Goal: Find specific page/section: Find specific page/section

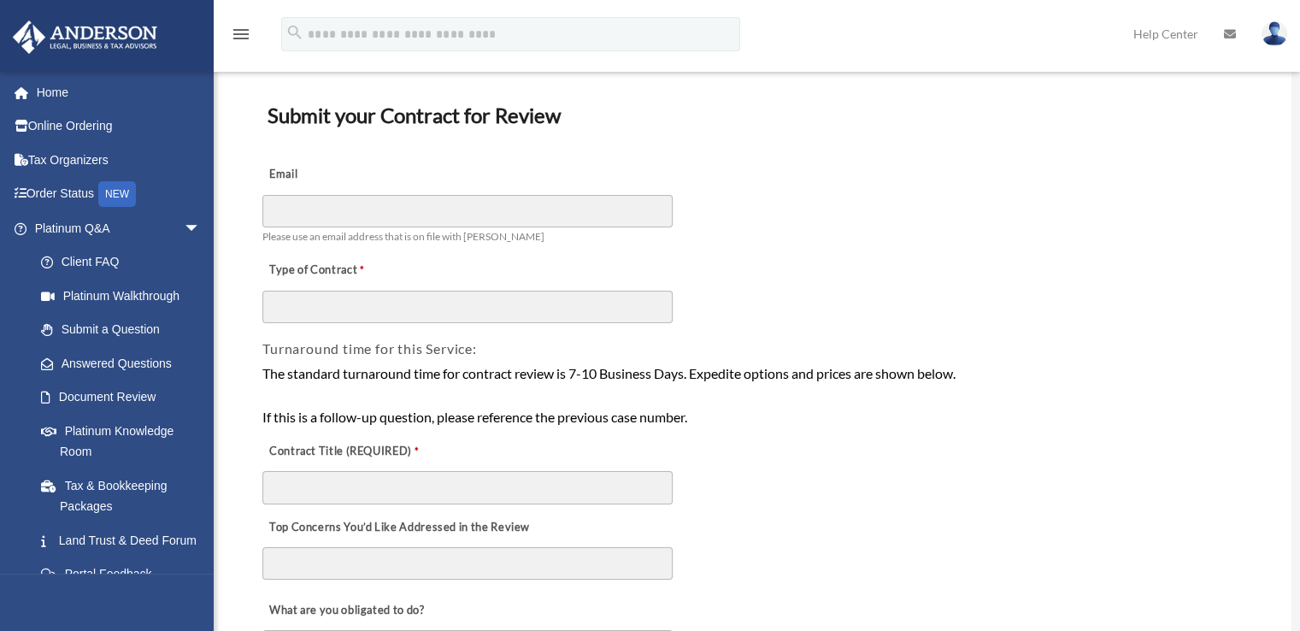
scroll to position [85, 0]
click at [109, 438] on link "Platinum Knowledge Room" at bounding box center [125, 441] width 203 height 55
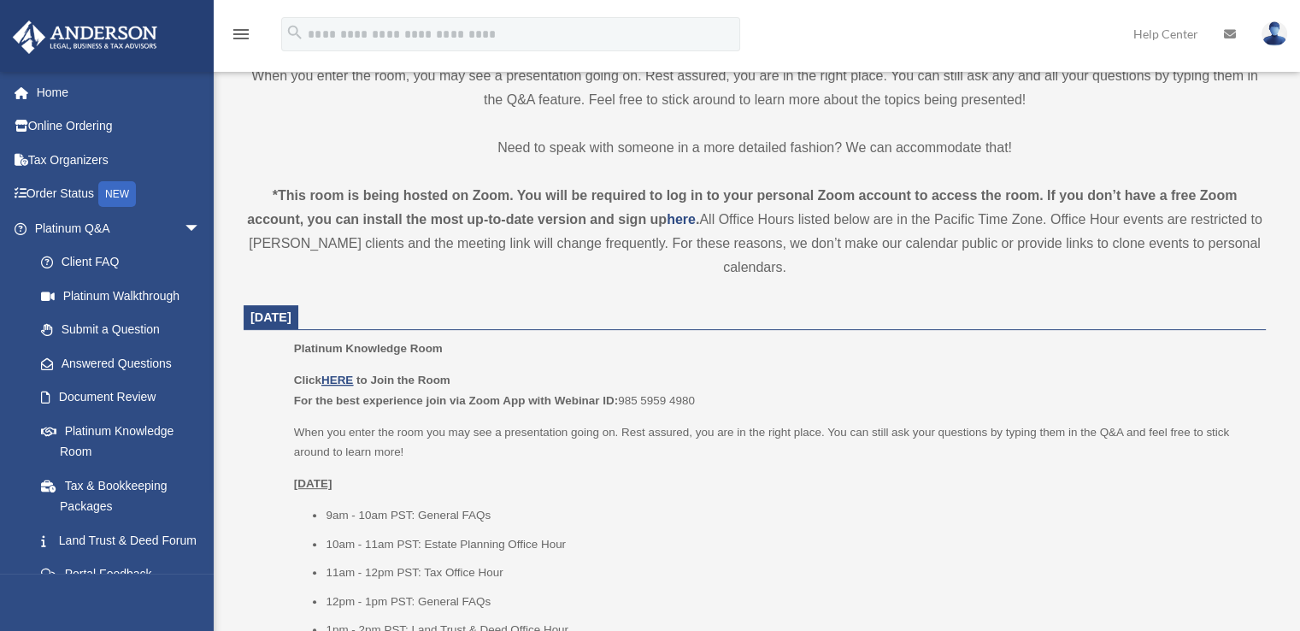
scroll to position [599, 0]
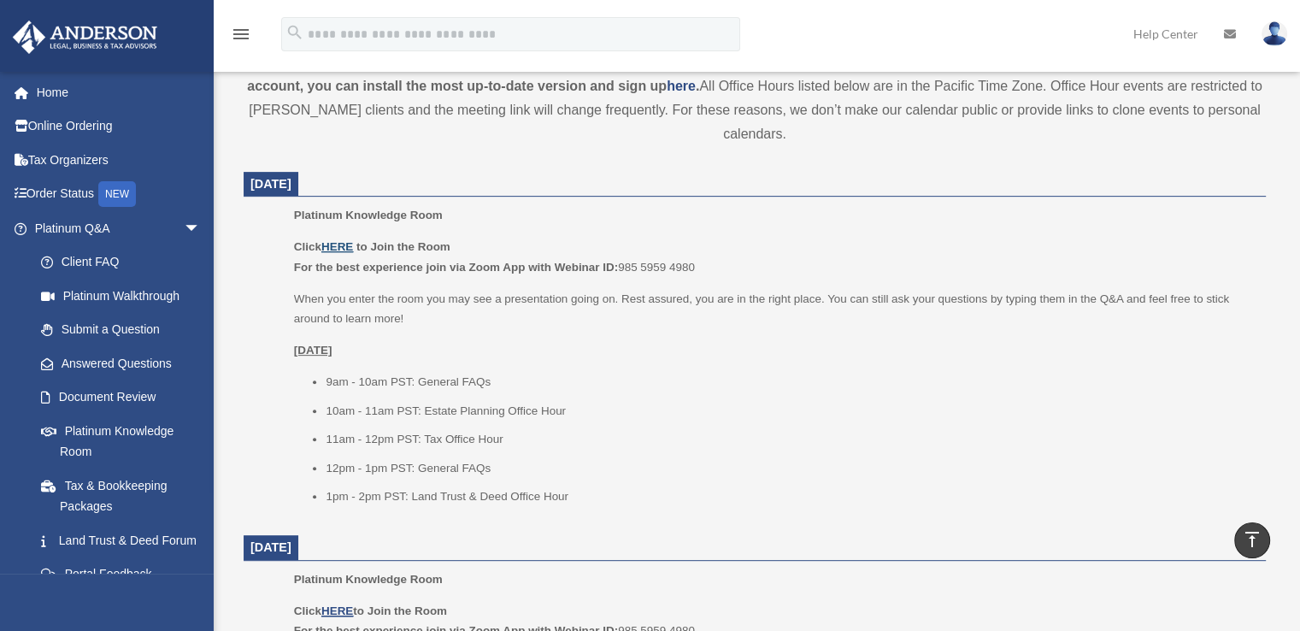
click at [336, 248] on u "HERE" at bounding box center [337, 246] width 32 height 13
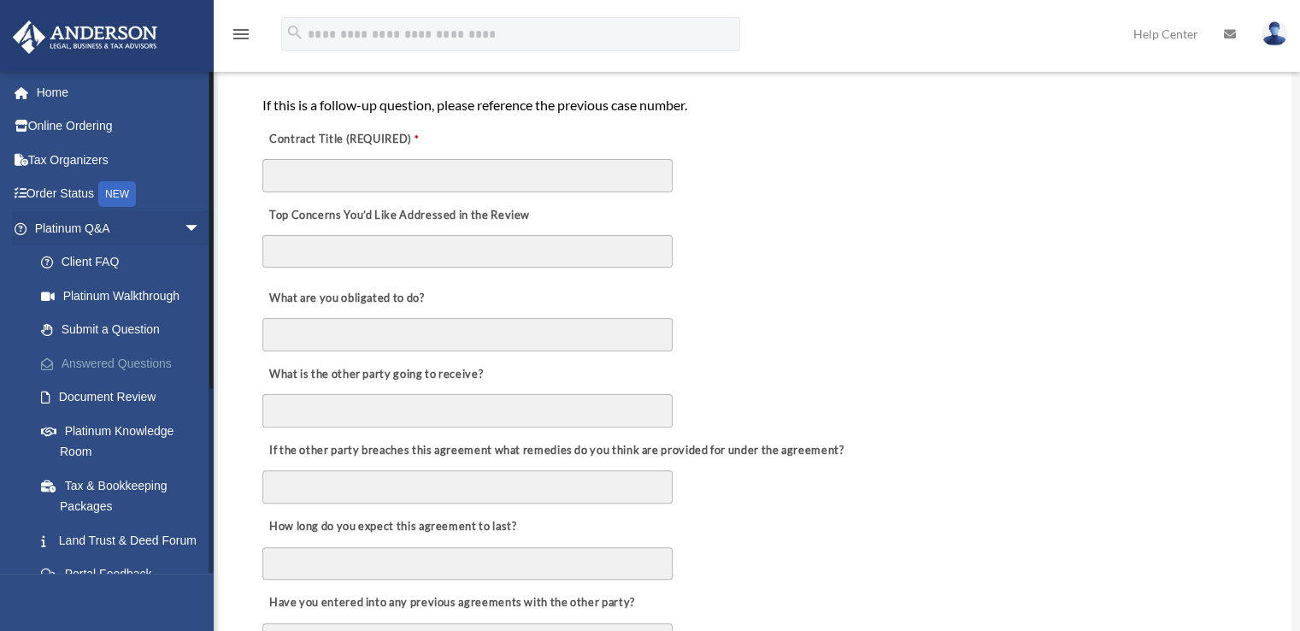
scroll to position [428, 0]
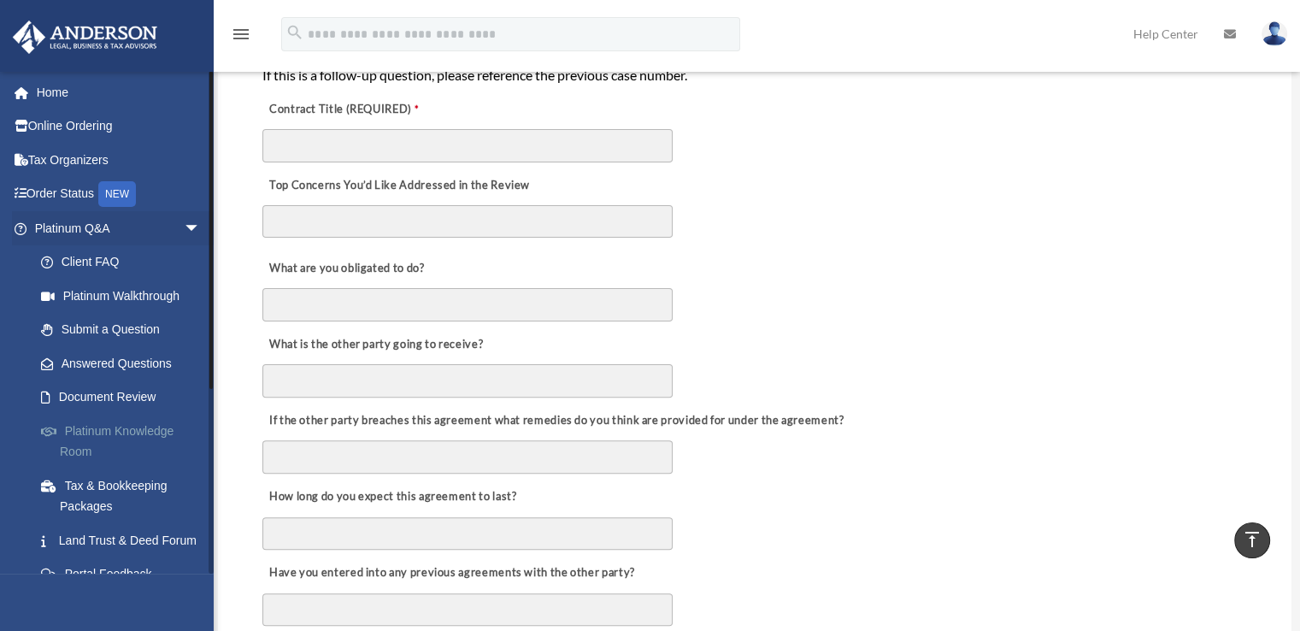
click at [103, 422] on link "Platinum Knowledge Room" at bounding box center [125, 441] width 203 height 55
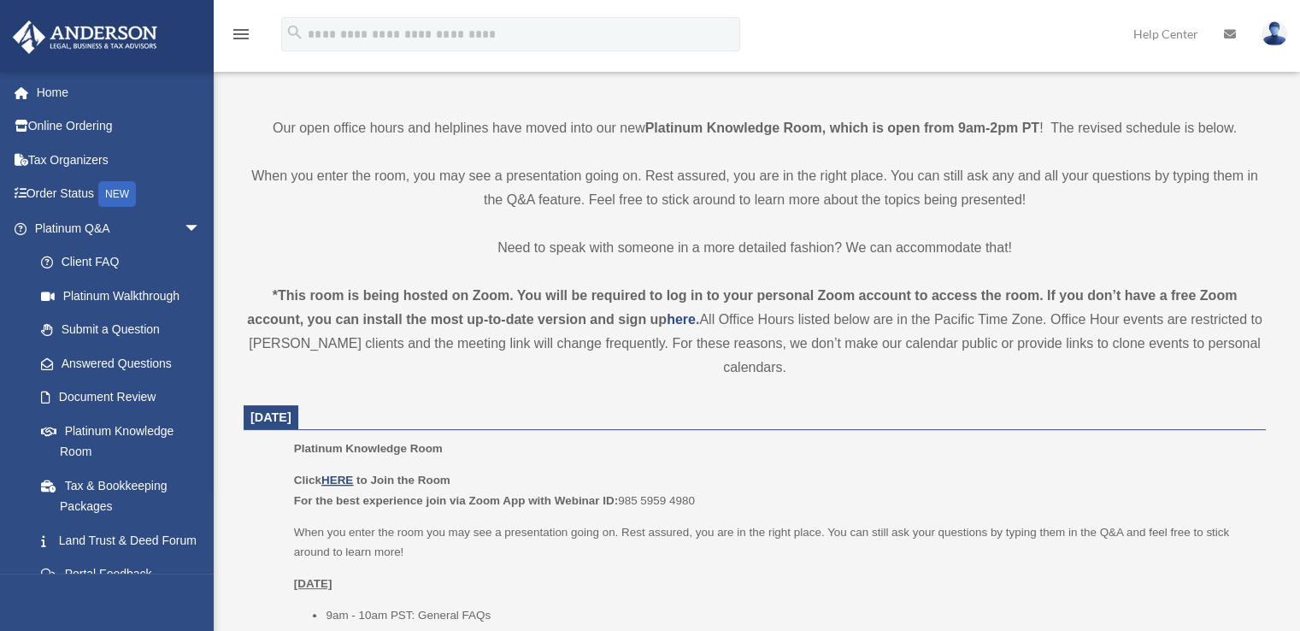
scroll to position [513, 0]
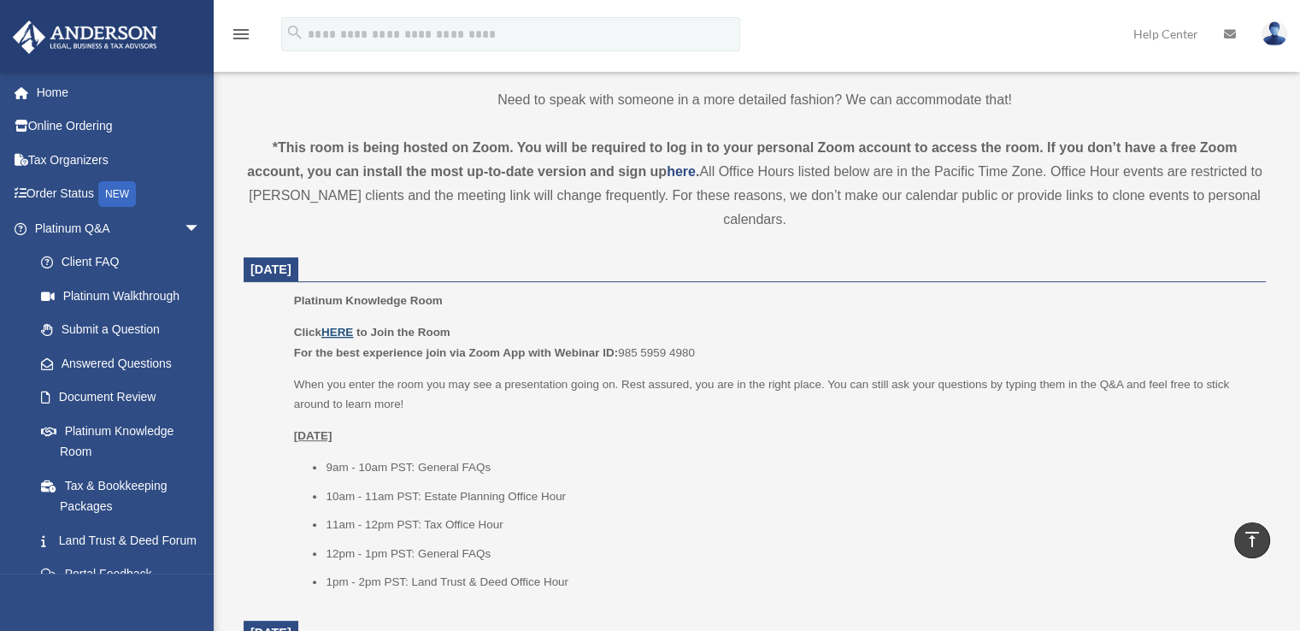
click at [346, 336] on u "HERE" at bounding box center [337, 332] width 32 height 13
